Goal: Find contact information: Find contact information

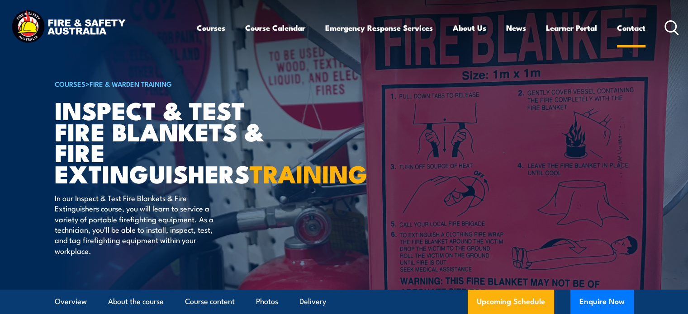
click at [631, 22] on link "Contact" at bounding box center [631, 28] width 29 height 24
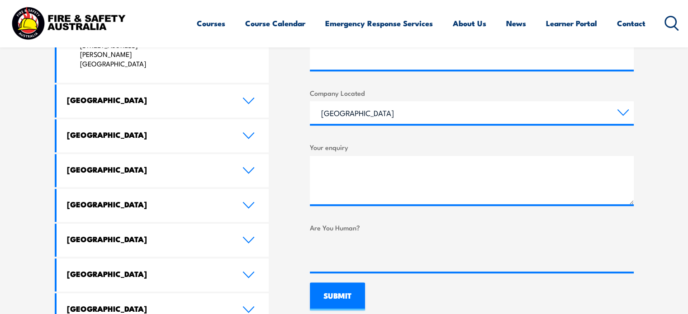
scroll to position [498, 0]
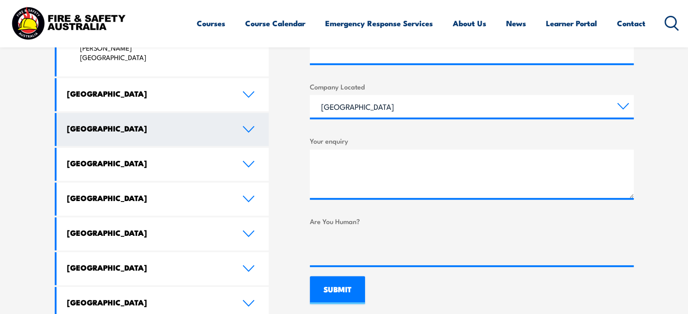
click at [259, 113] on link "Queensland" at bounding box center [163, 129] width 213 height 33
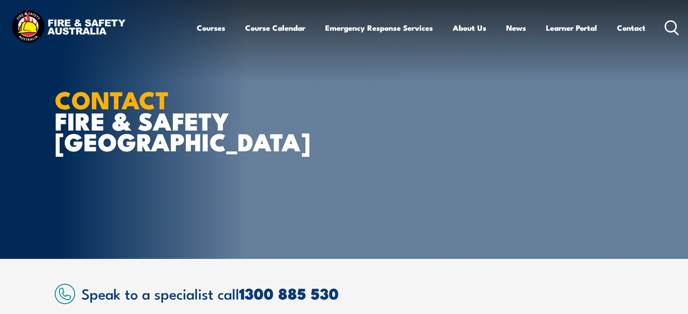
scroll to position [45, 0]
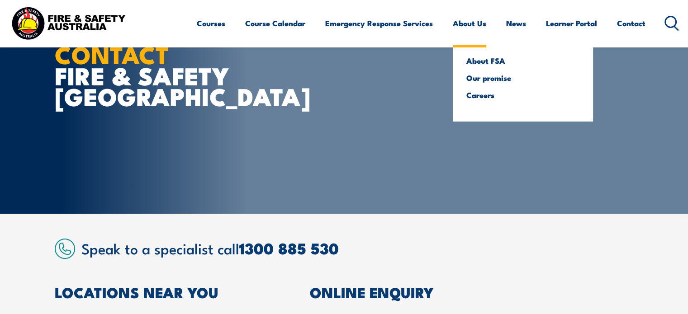
click at [465, 28] on link "About Us" at bounding box center [469, 23] width 33 height 24
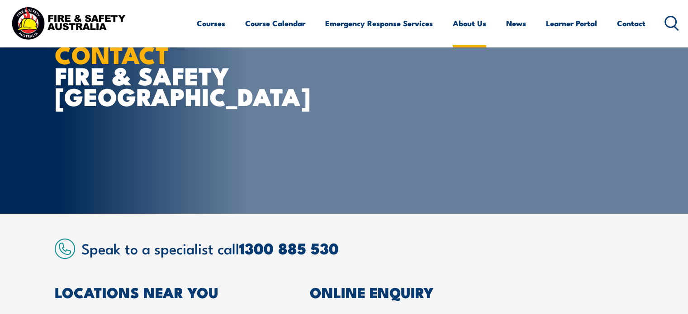
click at [465, 28] on link "About Us" at bounding box center [469, 23] width 33 height 24
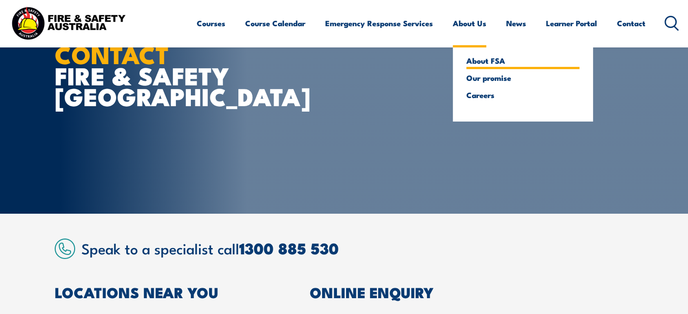
click at [493, 61] on link "About FSA" at bounding box center [522, 61] width 113 height 8
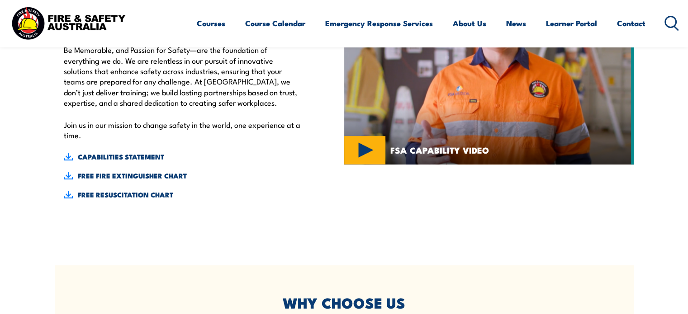
scroll to position [407, 0]
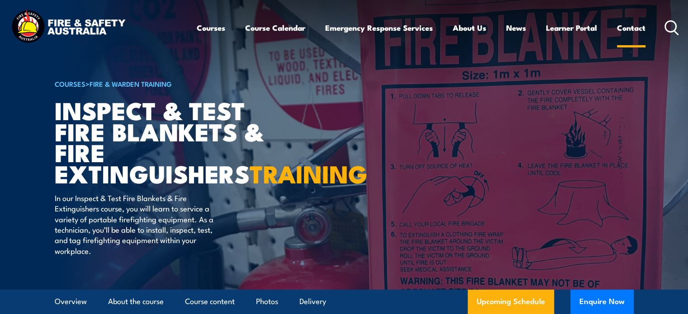
click at [626, 26] on link "Contact" at bounding box center [631, 28] width 29 height 24
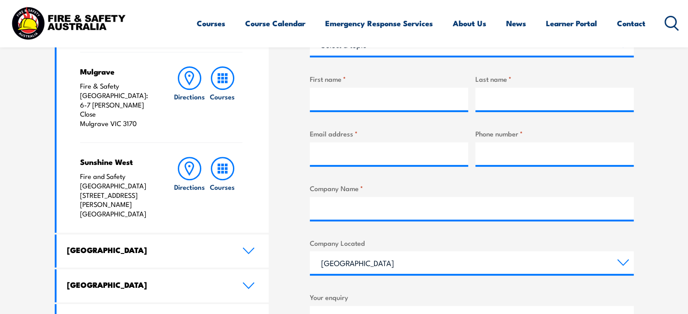
scroll to position [362, 0]
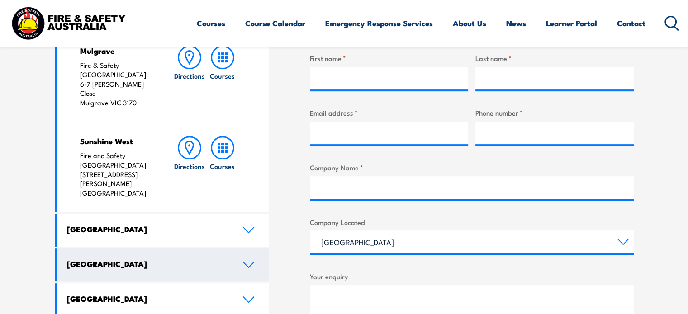
click at [195, 249] on link "[GEOGRAPHIC_DATA]" at bounding box center [163, 265] width 213 height 33
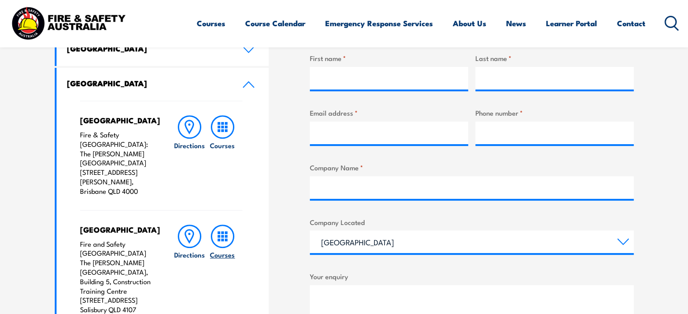
click at [219, 235] on rect at bounding box center [219, 236] width 3 height 3
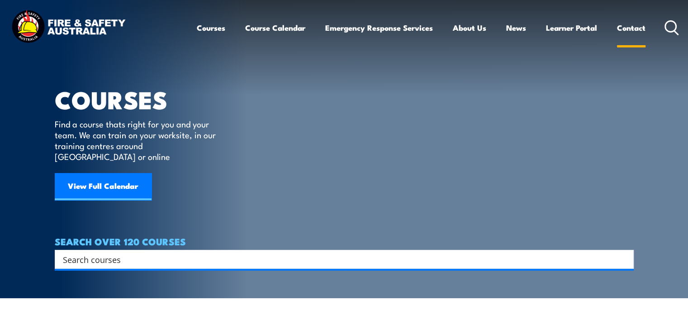
click at [629, 26] on link "Contact" at bounding box center [631, 28] width 29 height 24
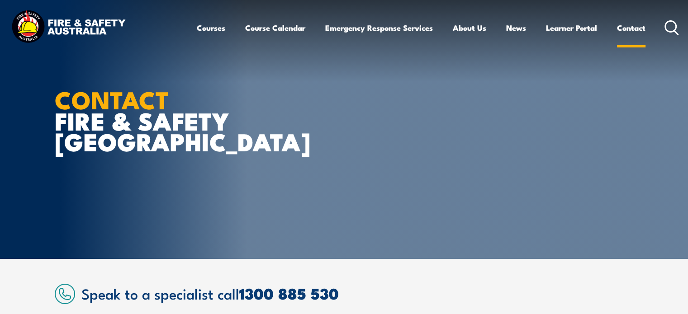
click at [623, 28] on link "Contact" at bounding box center [631, 28] width 29 height 24
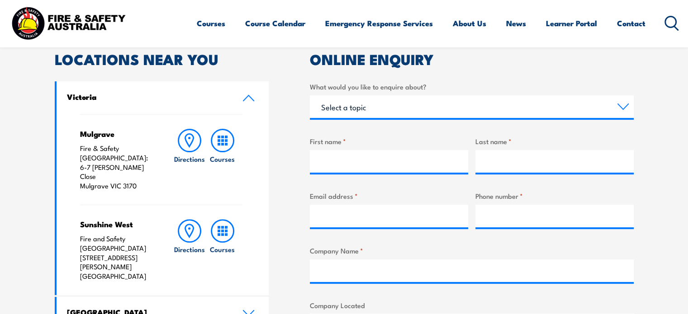
scroll to position [271, 0]
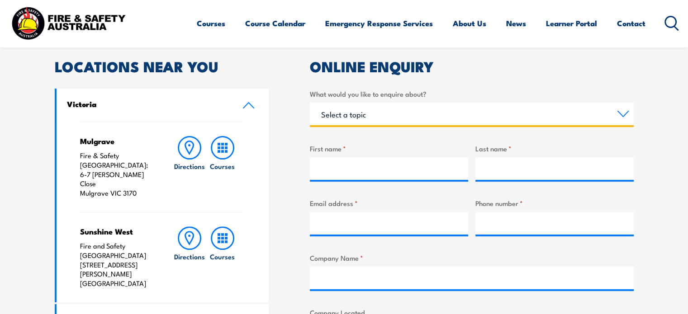
click at [382, 120] on select "Select a topic Training Emergency Response Services General Enquiry" at bounding box center [472, 114] width 324 height 23
click at [436, 92] on label "What would you like to enquire about?" at bounding box center [472, 94] width 324 height 10
click at [436, 103] on select "Select a topic Training Emergency Response Services General Enquiry" at bounding box center [472, 114] width 324 height 23
